Goal: Information Seeking & Learning: Learn about a topic

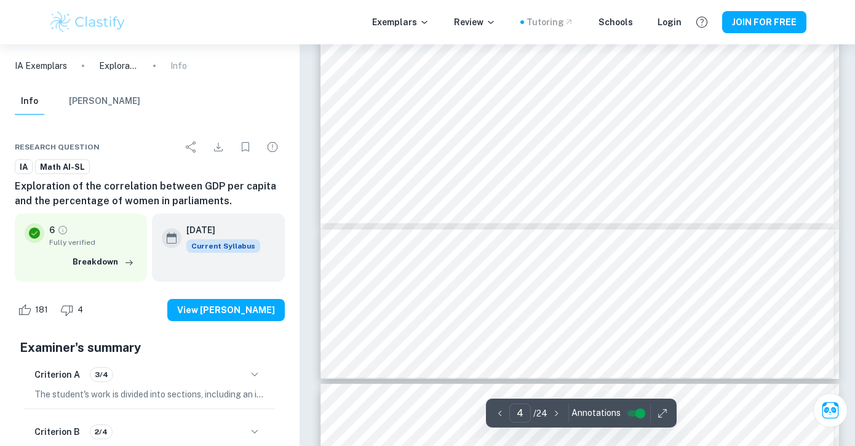
scroll to position [2919, 0]
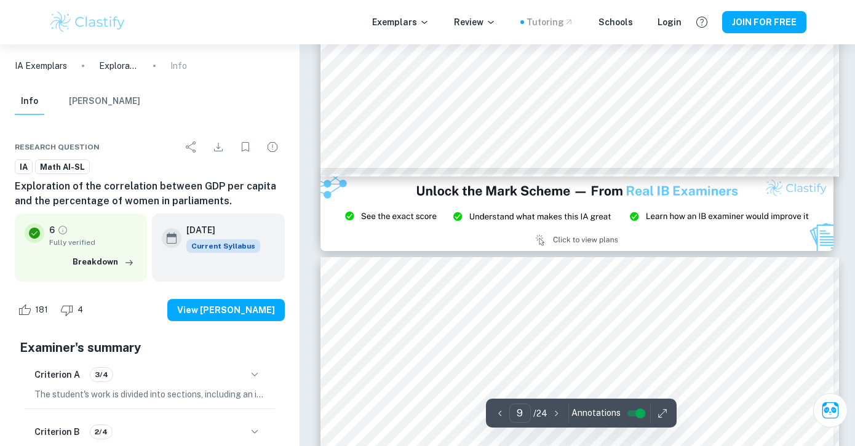
type input "8"
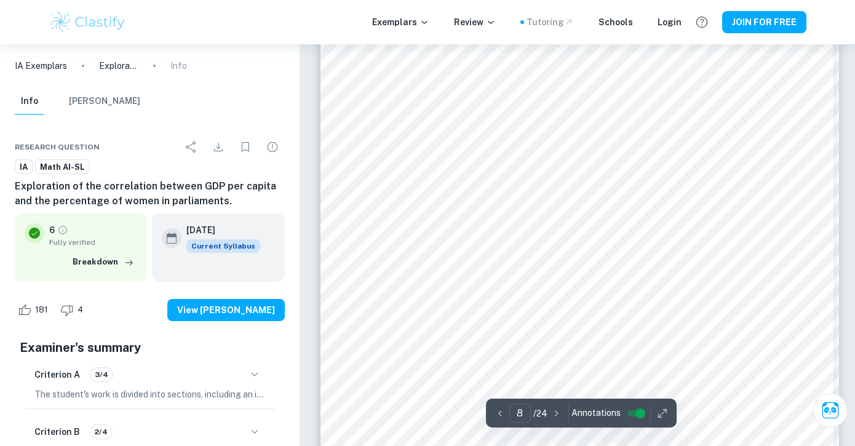
scroll to position [4153, 0]
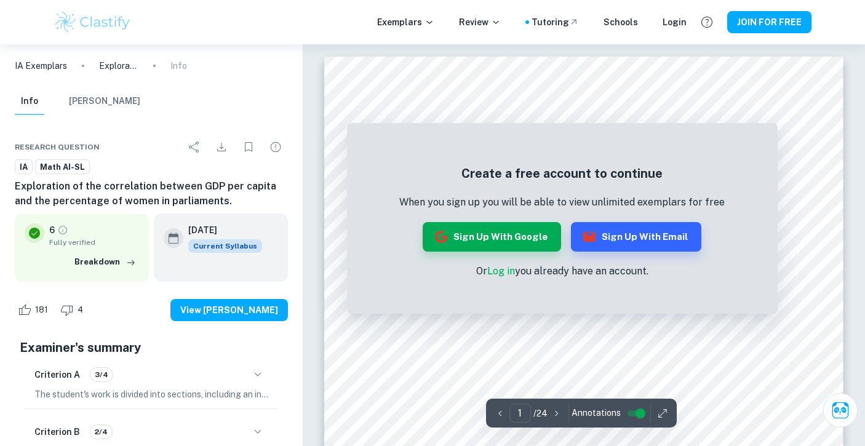
click at [36, 66] on p "IA Exemplars" at bounding box center [41, 66] width 52 height 14
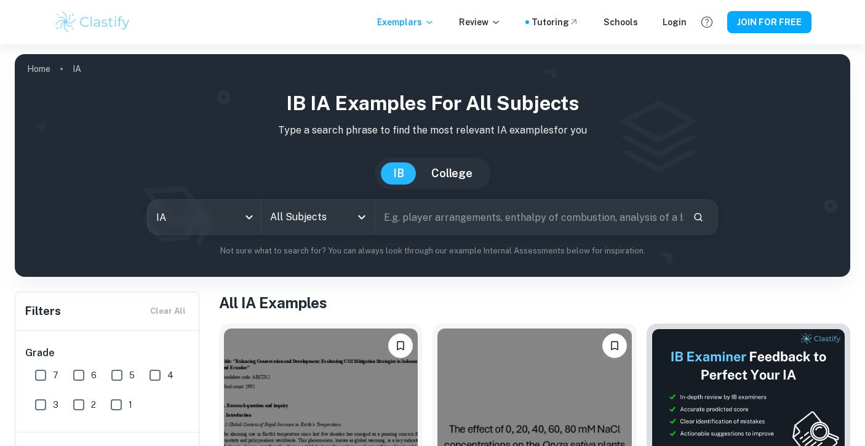
click at [439, 225] on input "text" at bounding box center [529, 217] width 308 height 34
type input "correlation"
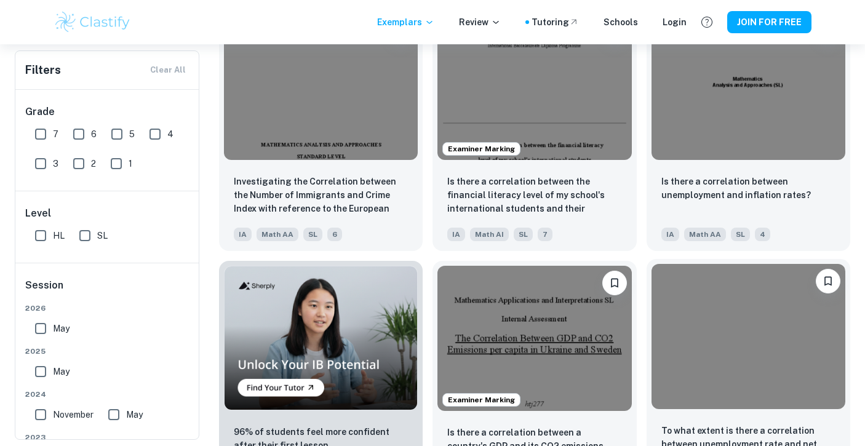
scroll to position [561, 0]
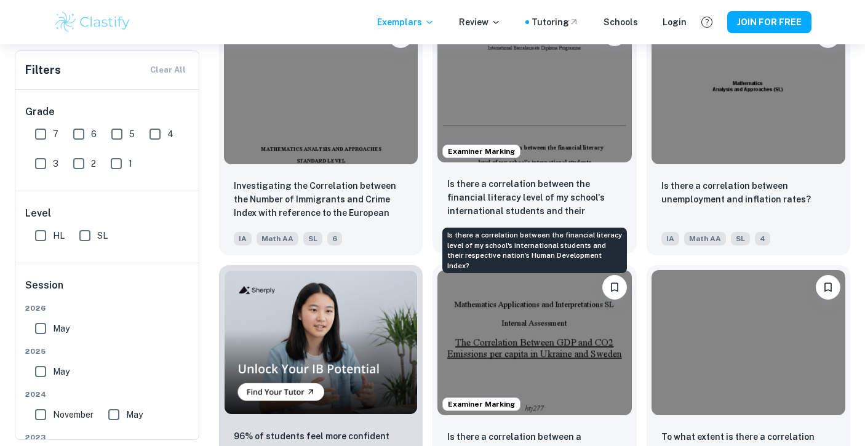
click at [599, 194] on p "Is there a correlation between the financial literacy level of my school's inte…" at bounding box center [534, 198] width 174 height 42
